Goal: Task Accomplishment & Management: Manage account settings

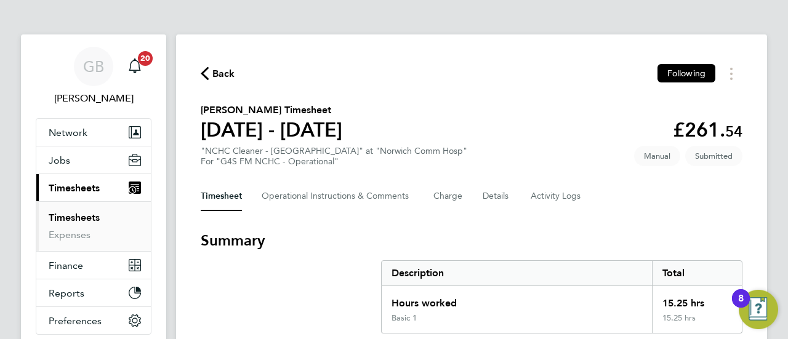
click at [303, 279] on section "Summary Description Total Hours worked 15.25 hrs Basic 1 15.25 hrs" at bounding box center [472, 282] width 542 height 103
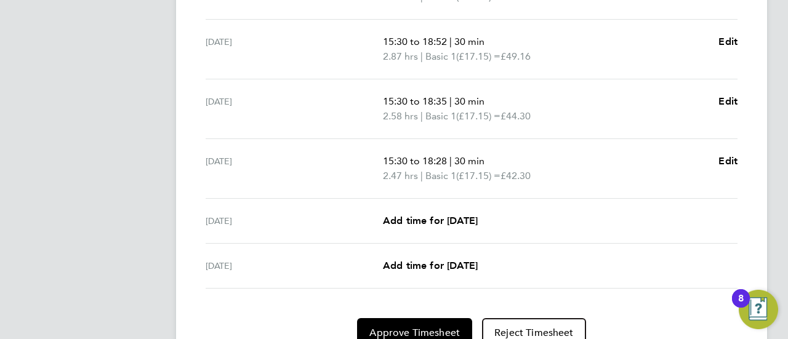
scroll to position [548, 0]
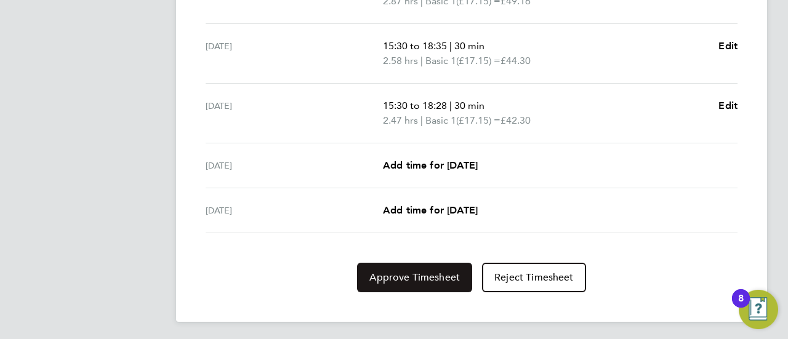
click at [420, 278] on span "Approve Timesheet" at bounding box center [414, 278] width 91 height 12
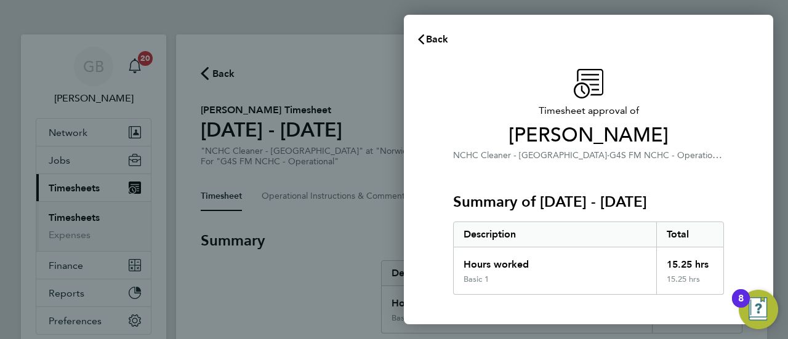
click at [419, 277] on div "Timesheet approval of Joseph Coffey NCHC Cleaner - Norfolk · G4S FM NCHC - Oper…" at bounding box center [588, 297] width 369 height 486
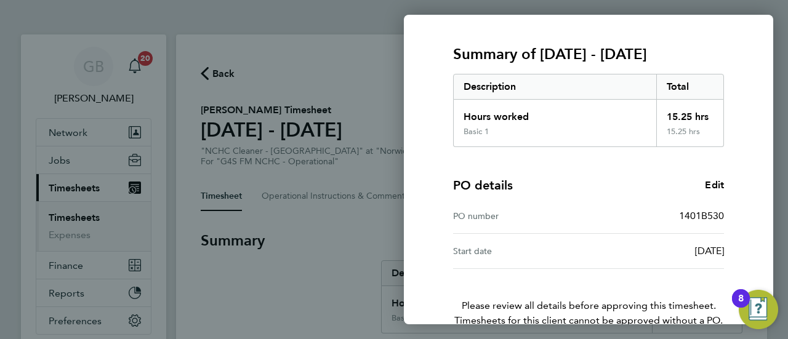
scroll to position [214, 0]
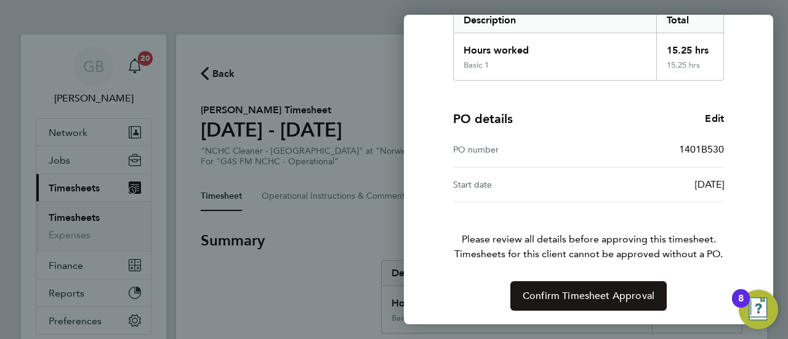
click at [598, 288] on button "Confirm Timesheet Approval" at bounding box center [588, 296] width 156 height 30
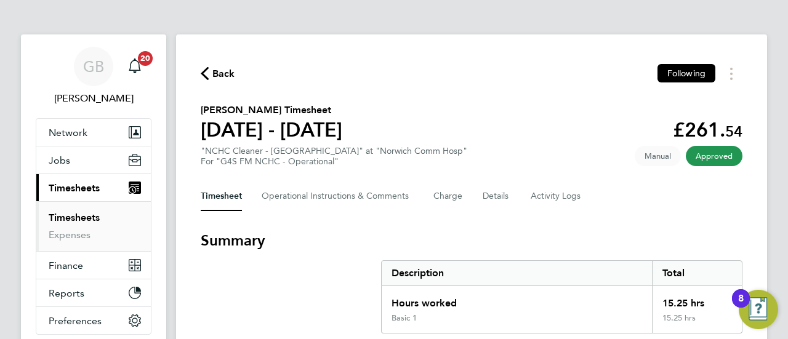
click at [71, 221] on link "Timesheets" at bounding box center [74, 218] width 51 height 12
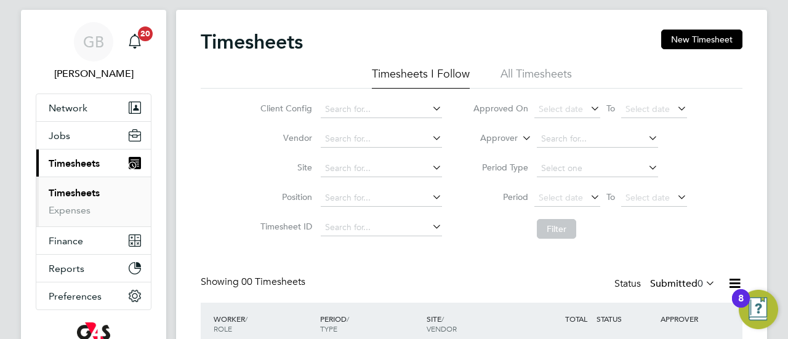
scroll to position [131, 0]
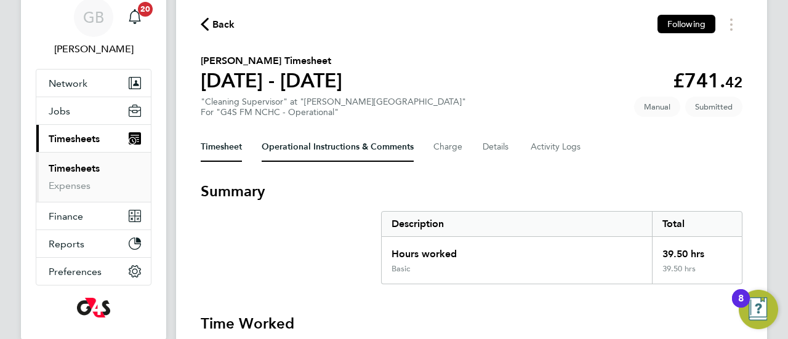
scroll to position [74, 0]
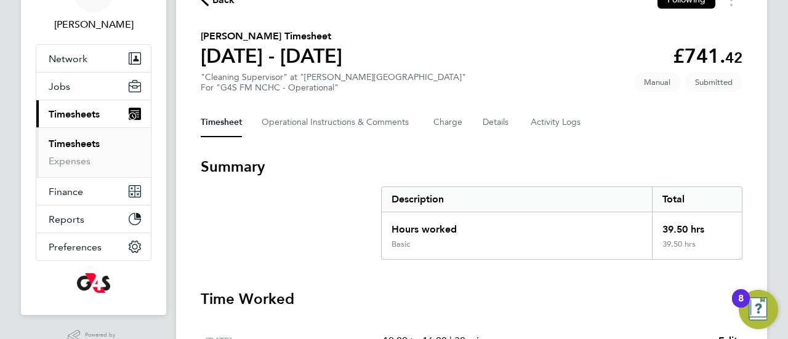
click at [259, 219] on section "Summary Description Total Hours worked 39.50 hrs Basic 39.50 hrs" at bounding box center [472, 208] width 542 height 103
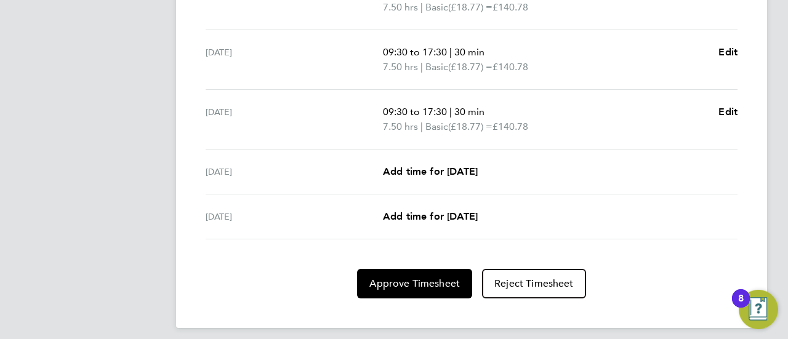
scroll to position [548, 0]
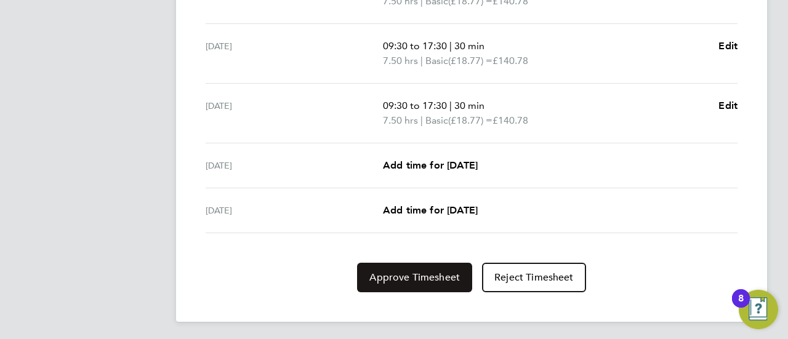
click at [427, 278] on span "Approve Timesheet" at bounding box center [414, 278] width 91 height 12
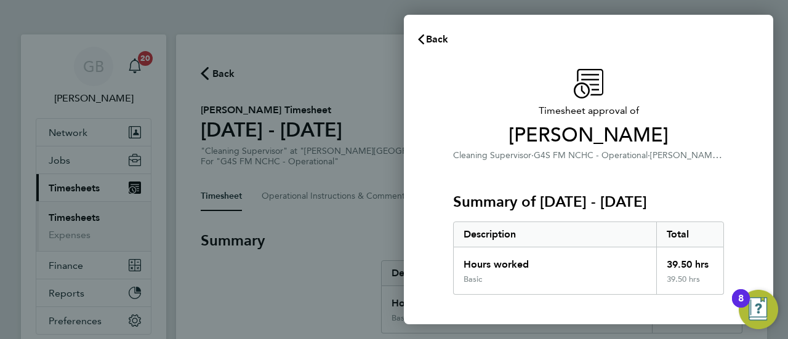
click at [431, 281] on div "Timesheet approval of Billy Green Cleaning Supervisor · G4S FM NCHC - Operation…" at bounding box center [588, 297] width 369 height 486
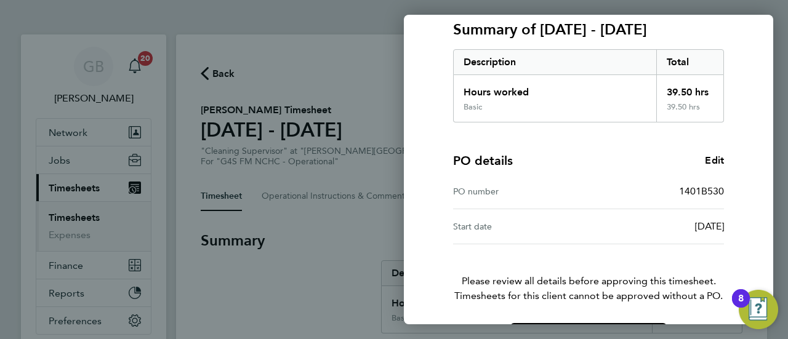
scroll to position [214, 0]
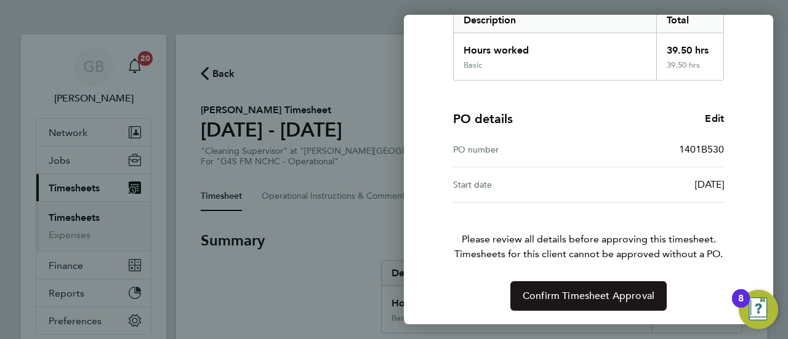
click at [614, 299] on span "Confirm Timesheet Approval" at bounding box center [589, 296] width 132 height 12
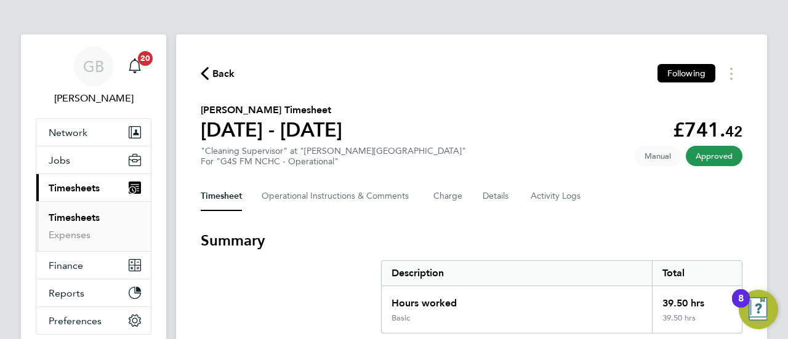
click at [73, 217] on link "Timesheets" at bounding box center [74, 218] width 51 height 12
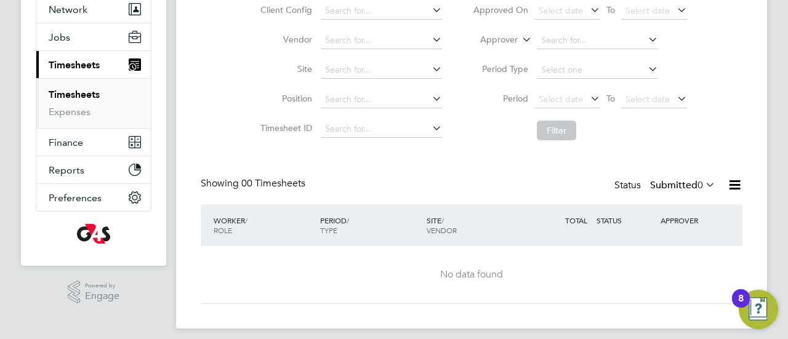
scroll to position [131, 0]
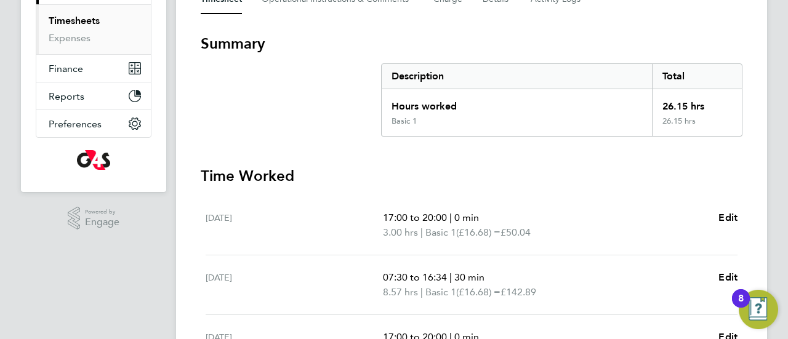
scroll to position [174, 0]
